Goal: Transaction & Acquisition: Purchase product/service

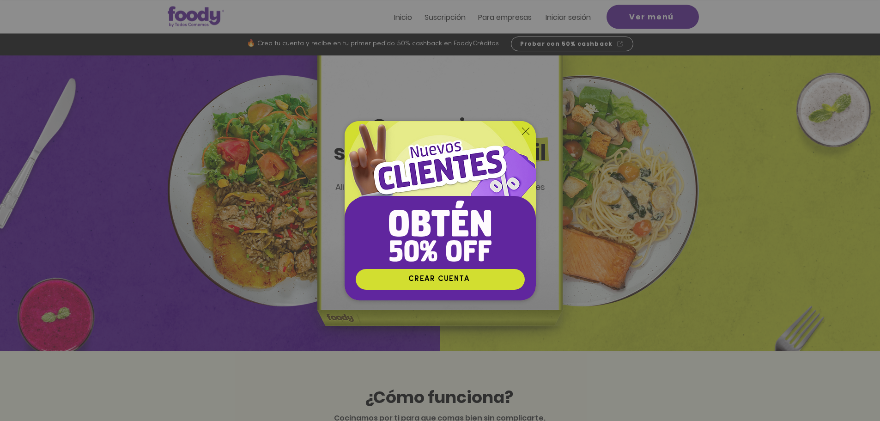
click at [527, 127] on icon "Volver al sitio" at bounding box center [525, 130] width 7 height 7
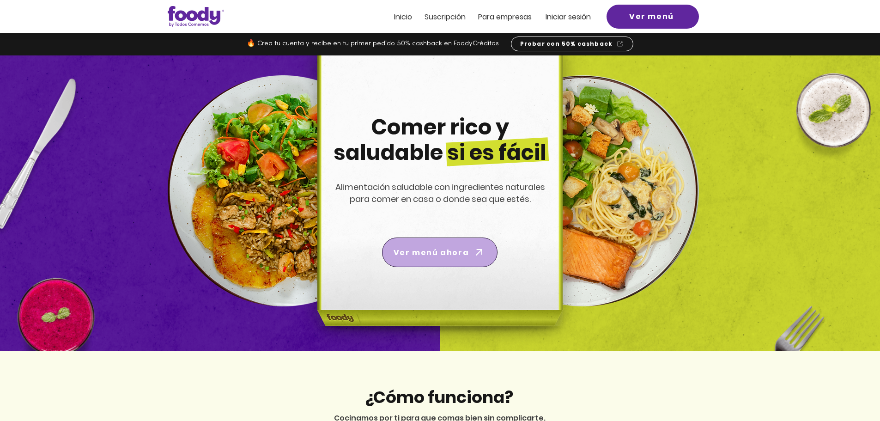
click at [453, 260] on span "Ver menú ahora" at bounding box center [440, 252] width 112 height 26
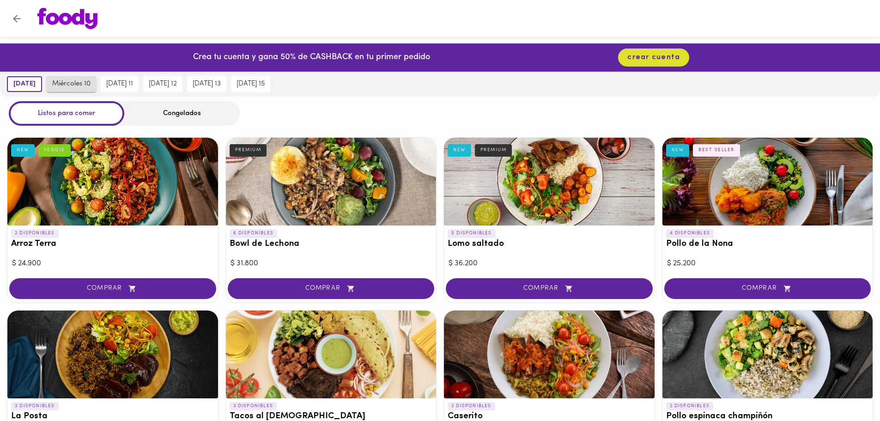
click at [91, 86] on span "miércoles 10" at bounding box center [71, 84] width 38 height 8
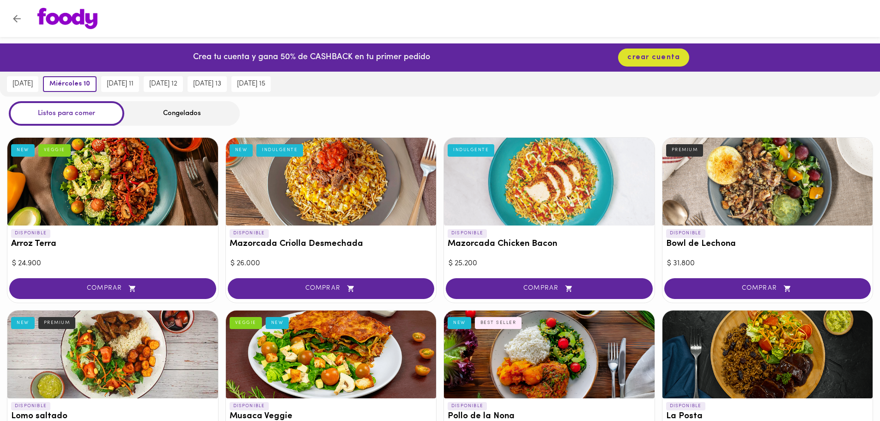
click at [205, 119] on div "Congelados" at bounding box center [181, 113] width 115 height 24
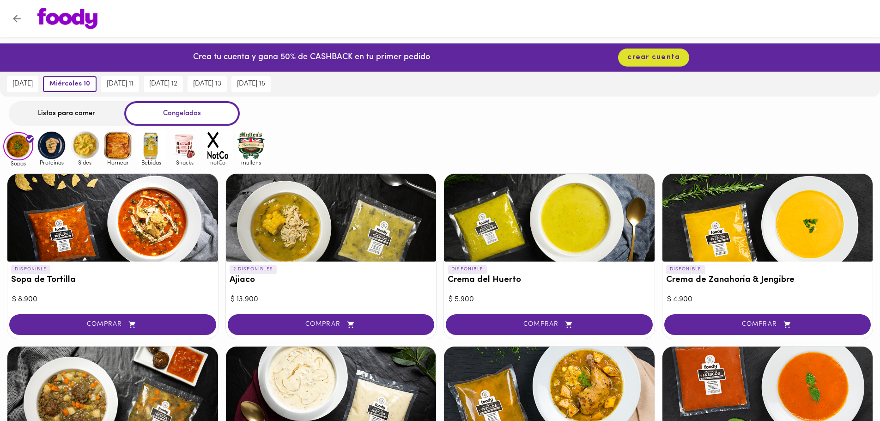
click at [83, 110] on div "Listos para comer" at bounding box center [66, 113] width 115 height 24
